Goal: Find specific page/section

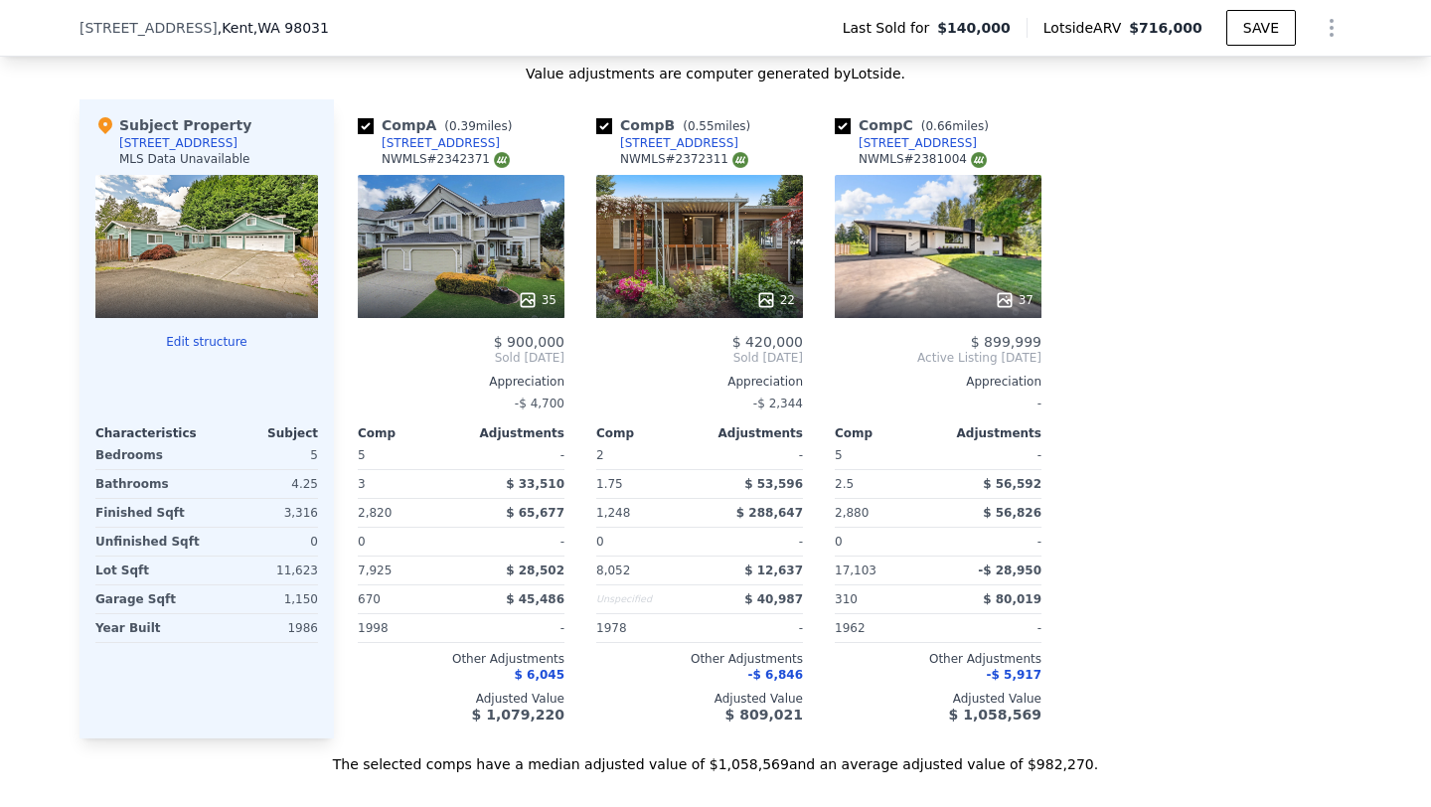
scroll to position [2005, 0]
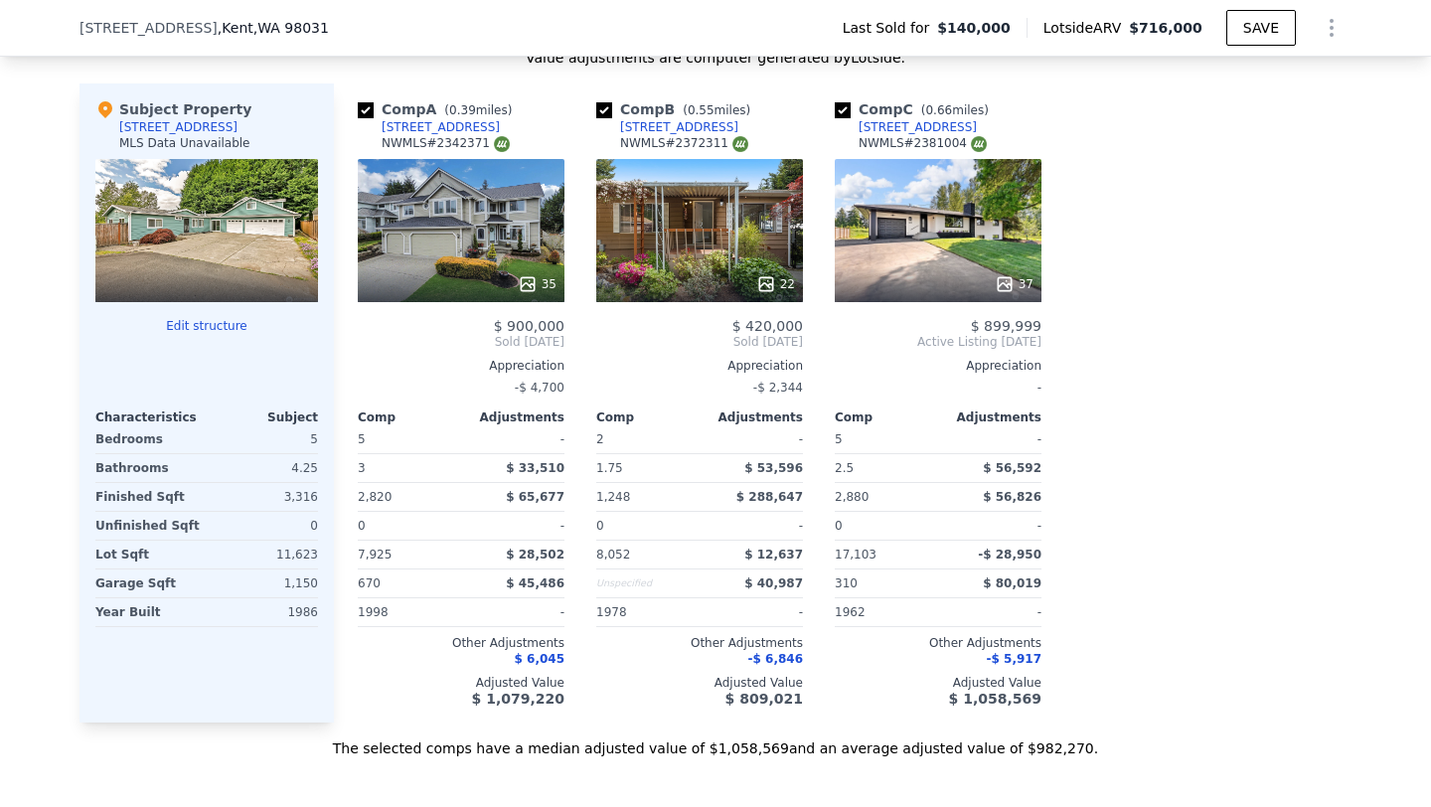
click at [480, 260] on div "35" at bounding box center [461, 230] width 207 height 143
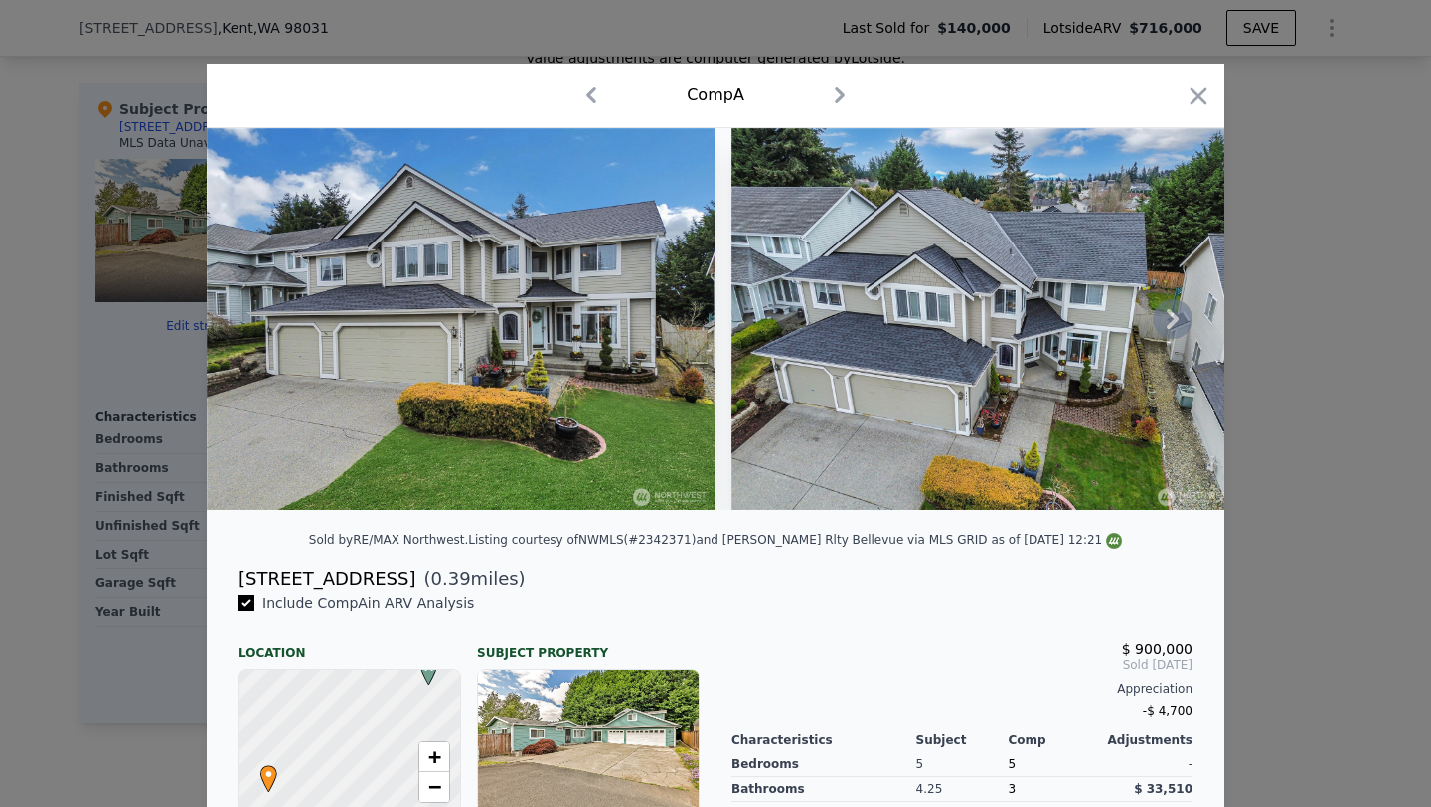
click at [1178, 324] on icon at bounding box center [1173, 319] width 40 height 40
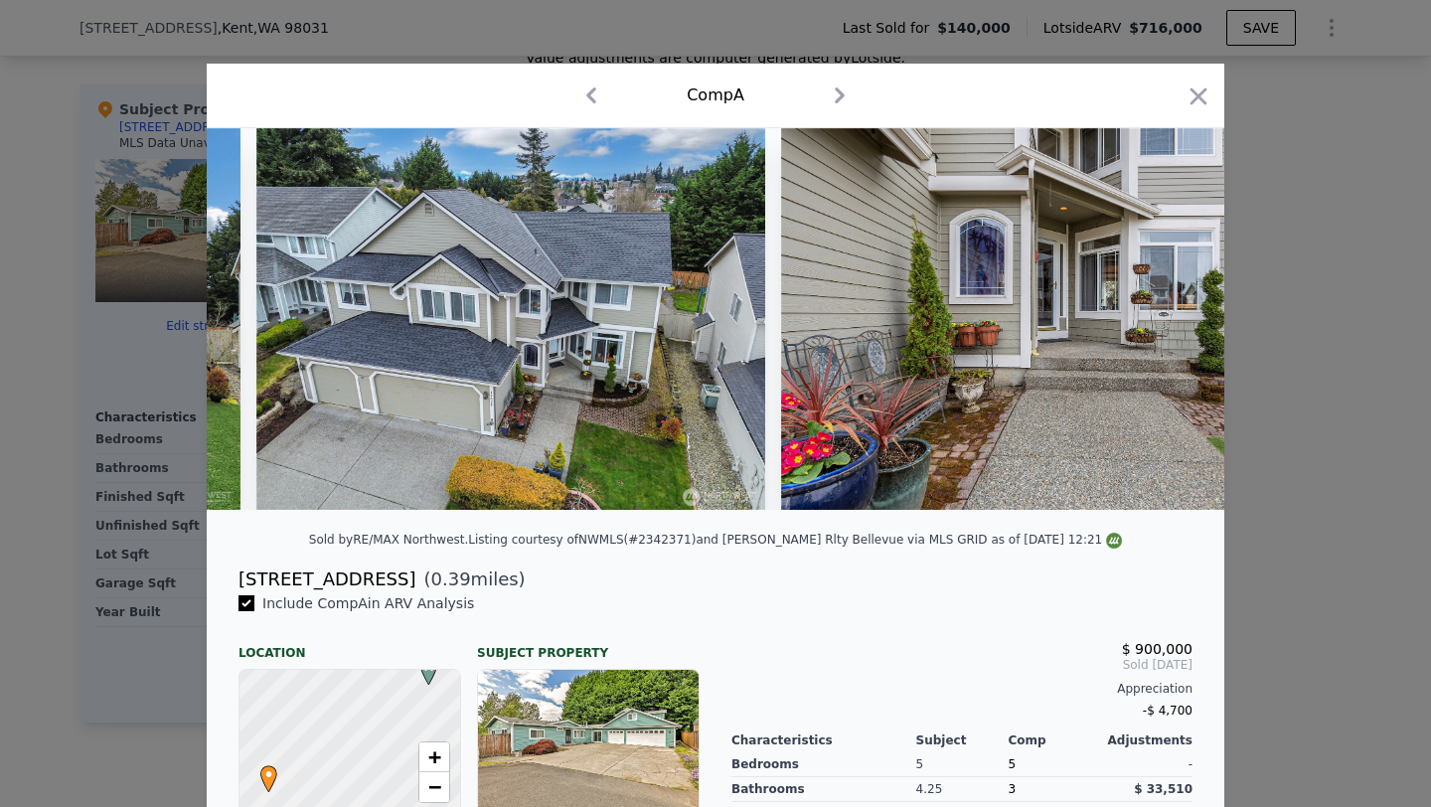
click at [1178, 324] on img at bounding box center [1066, 319] width 571 height 382
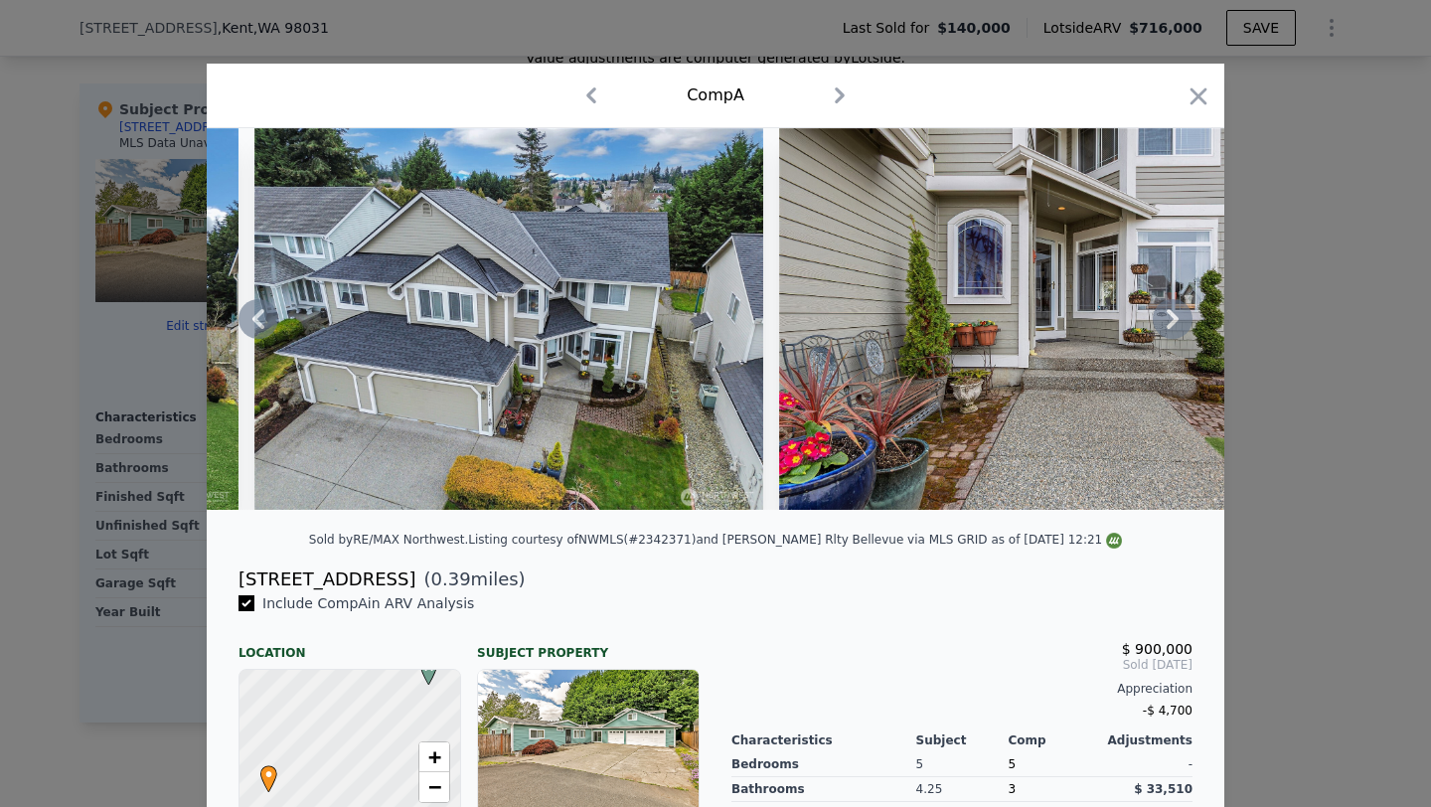
click at [1177, 314] on icon at bounding box center [1173, 319] width 40 height 40
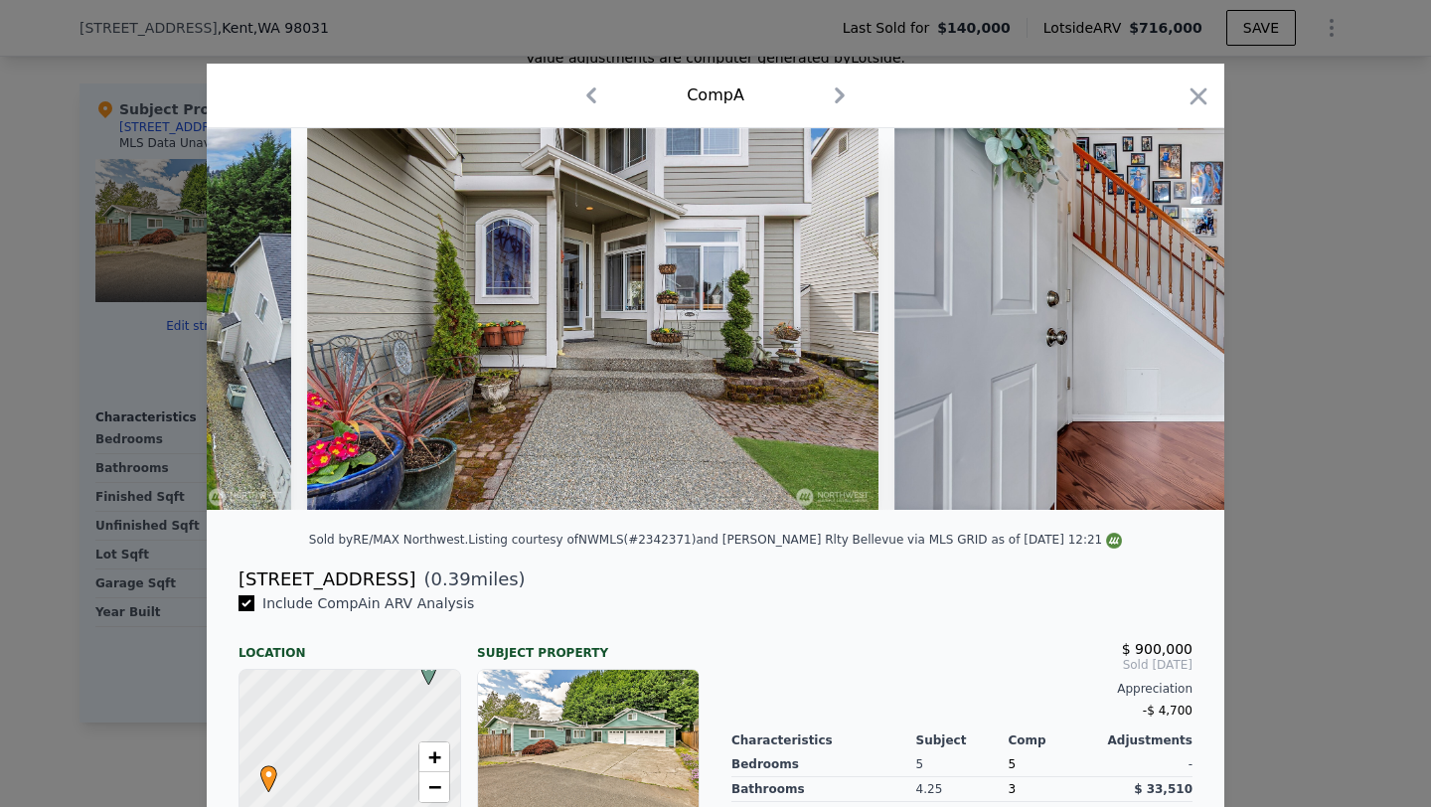
click at [1177, 314] on img at bounding box center [1181, 319] width 572 height 382
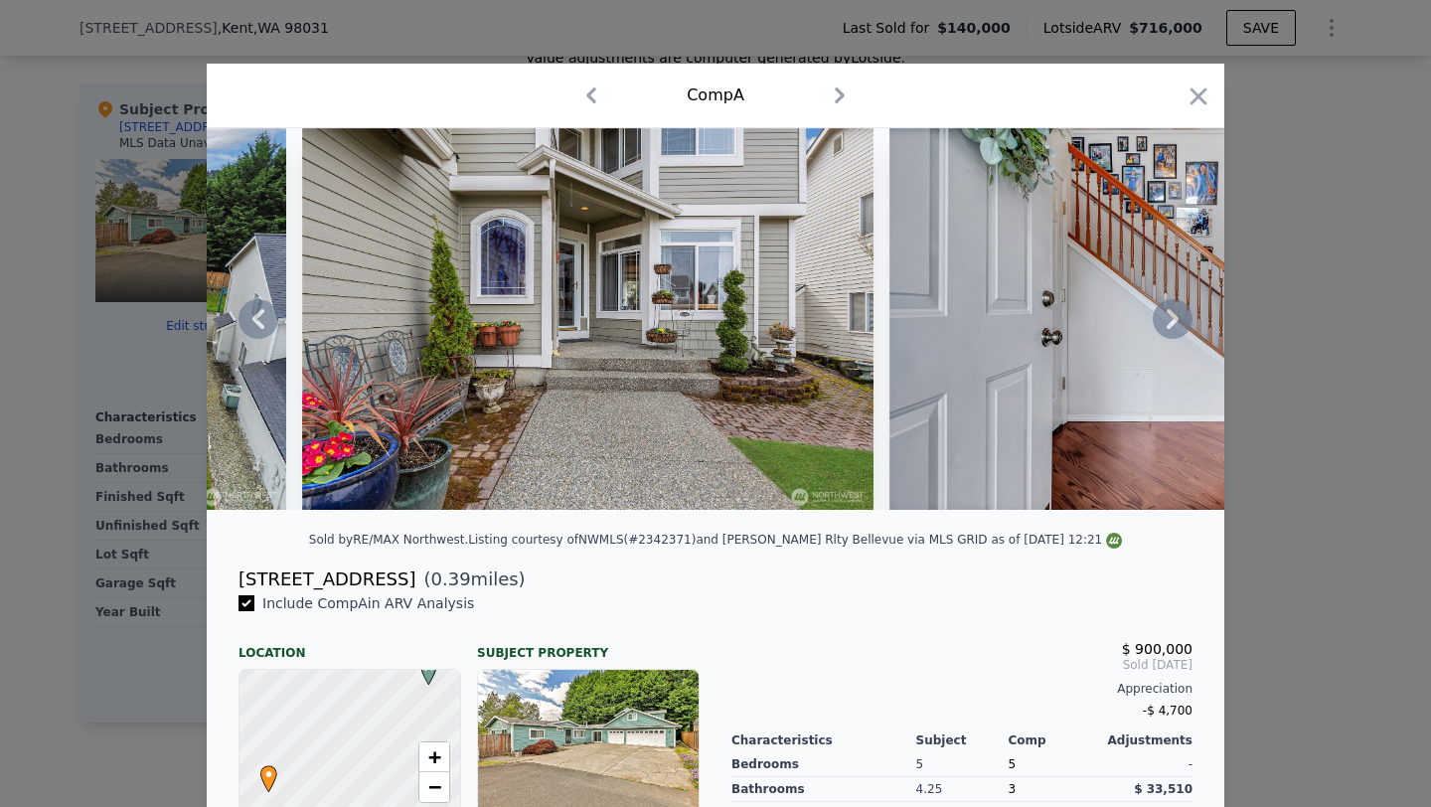
click at [1390, 262] on div at bounding box center [715, 403] width 1431 height 807
